Goal: Find specific page/section: Find specific page/section

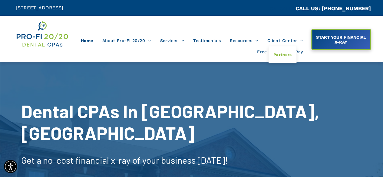
click at [283, 54] on span "Partners" at bounding box center [282, 55] width 18 height 8
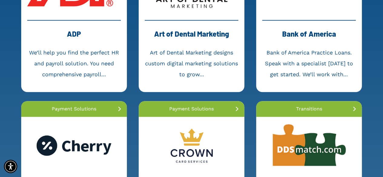
scroll to position [130, 0]
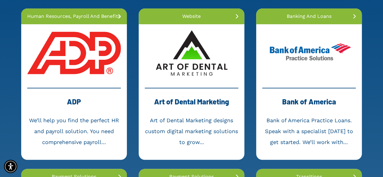
click at [78, 99] on div "ADP" at bounding box center [73, 104] width 93 height 21
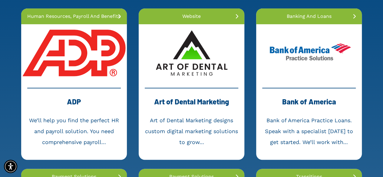
click at [79, 79] on link at bounding box center [74, 52] width 106 height 57
